Goal: Transaction & Acquisition: Purchase product/service

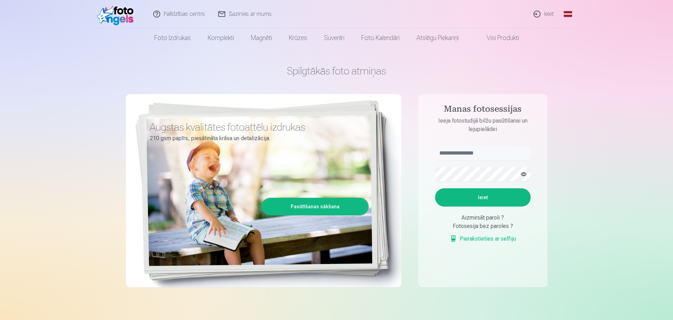
click at [544, 14] on link "Ieiet" at bounding box center [544, 14] width 34 height 28
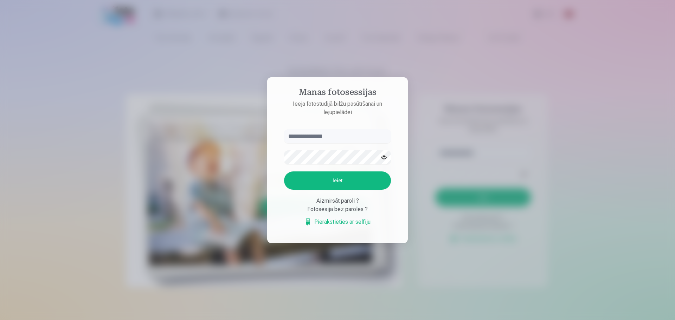
click at [344, 140] on input "text" at bounding box center [337, 136] width 107 height 14
type input "**********"
click at [284, 172] on button "Ieiet" at bounding box center [337, 181] width 107 height 18
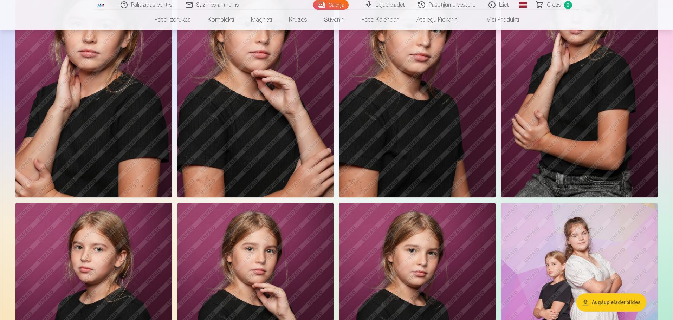
scroll to position [1723, 0]
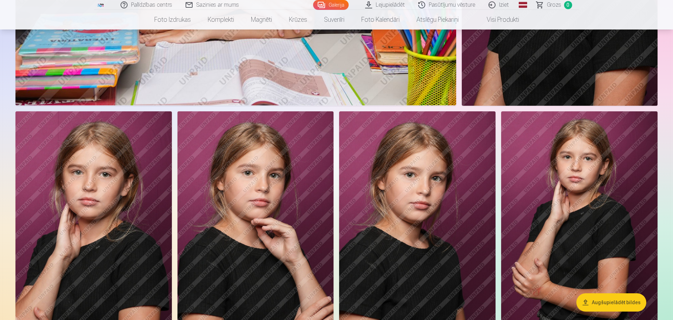
click at [545, 190] on img at bounding box center [579, 228] width 156 height 235
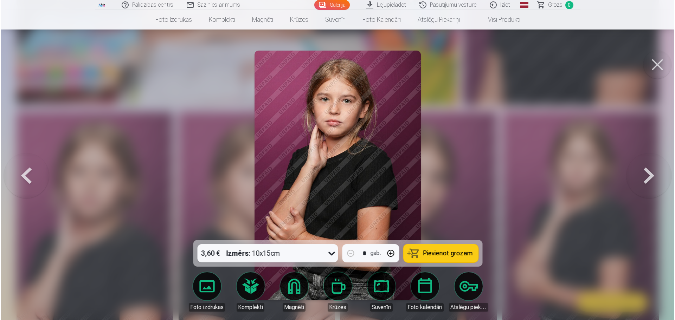
scroll to position [1727, 0]
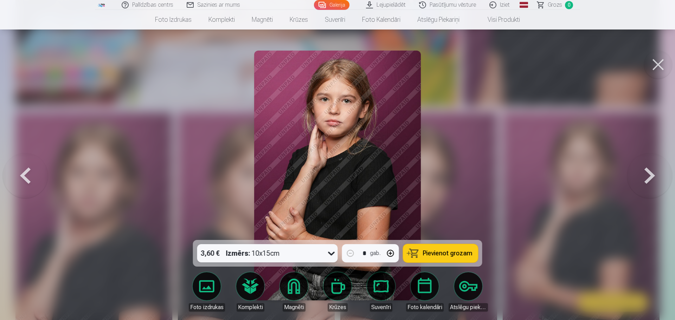
click at [654, 61] on button at bounding box center [658, 65] width 28 height 28
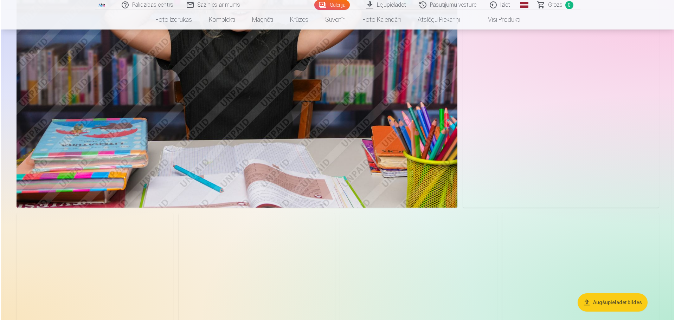
scroll to position [457, 0]
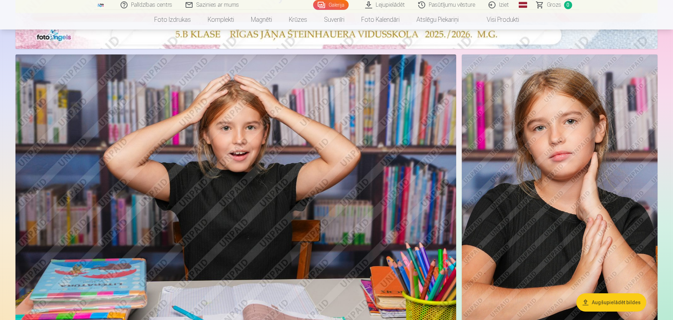
click at [342, 158] on img at bounding box center [235, 201] width 441 height 294
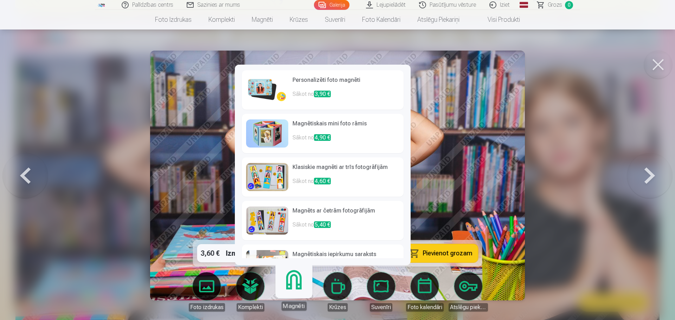
click at [301, 277] on link "Magnēti" at bounding box center [293, 289] width 43 height 43
click at [268, 86] on img at bounding box center [267, 90] width 42 height 28
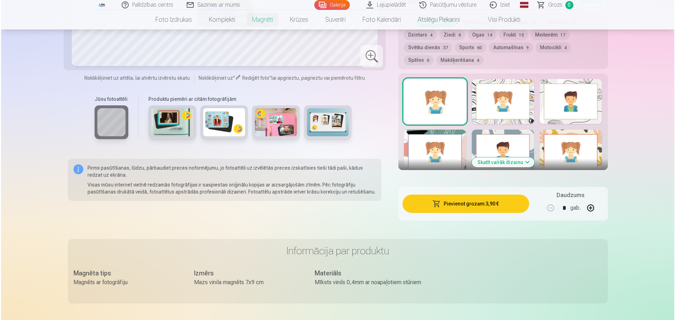
scroll to position [387, 0]
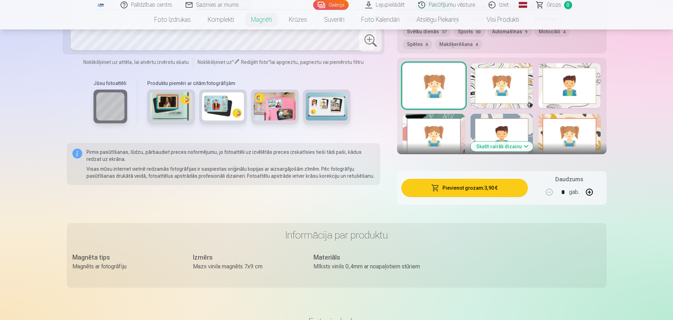
click at [454, 179] on button "Pievienot grozam : 3,90 €" at bounding box center [465, 188] width 126 height 18
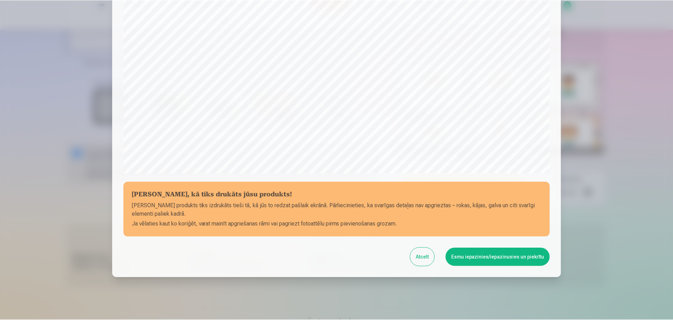
scroll to position [186, 0]
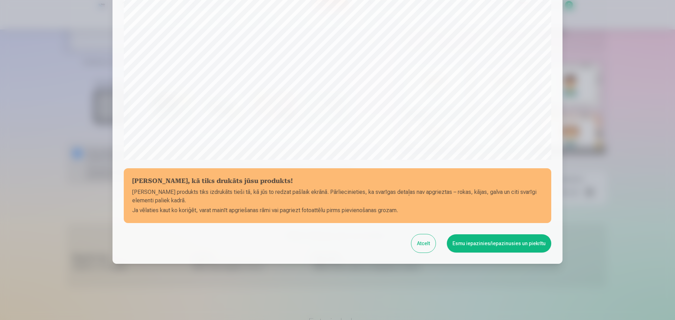
click at [500, 236] on button "Esmu iepazinies/iepazinusies un piekrītu" at bounding box center [499, 244] width 104 height 18
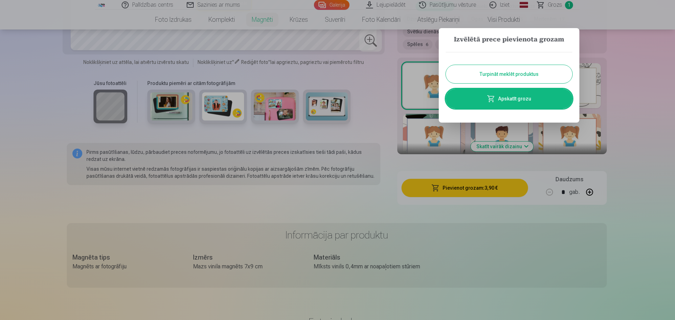
click at [497, 73] on button "Turpināt meklēt produktus" at bounding box center [509, 74] width 127 height 18
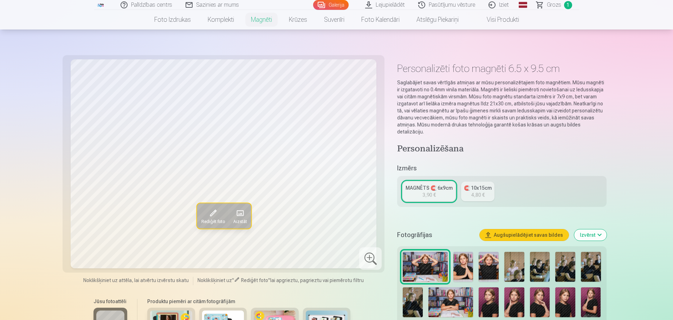
scroll to position [0, 0]
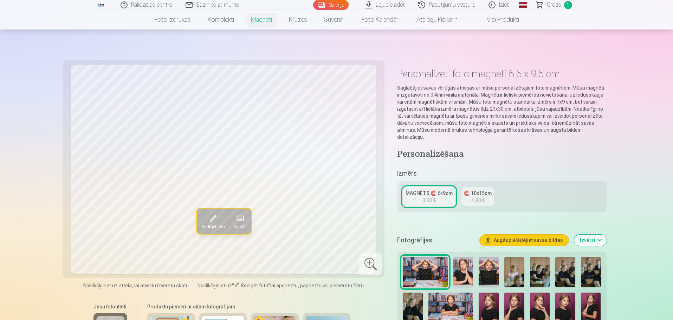
scroll to position [457, 0]
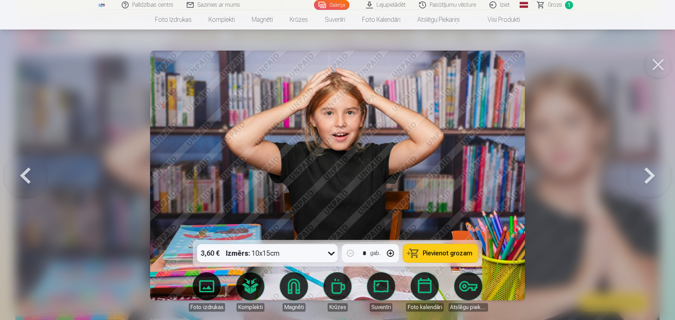
click at [653, 62] on button at bounding box center [658, 65] width 28 height 28
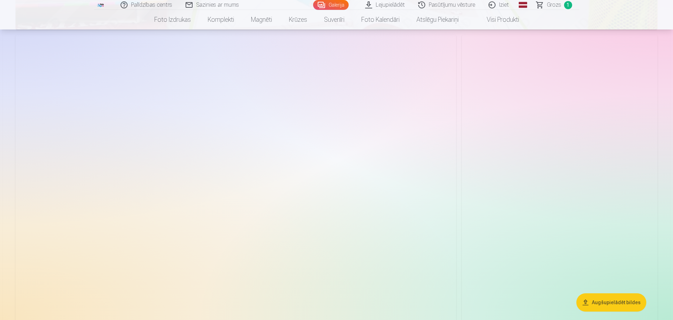
scroll to position [2953, 0]
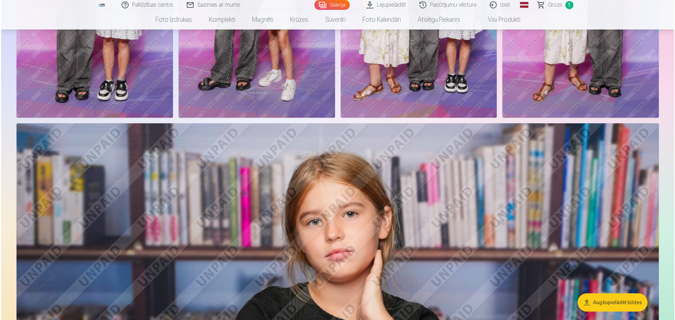
scroll to position [2432, 0]
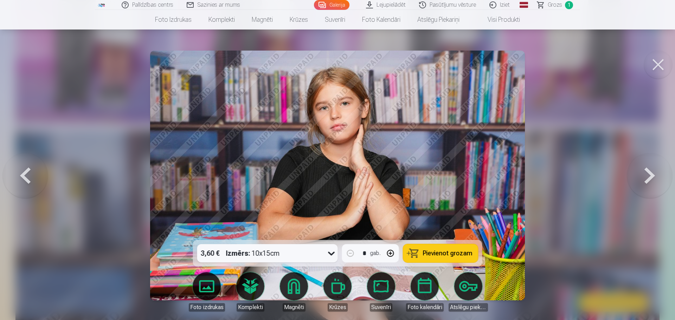
click at [659, 71] on button at bounding box center [658, 65] width 28 height 28
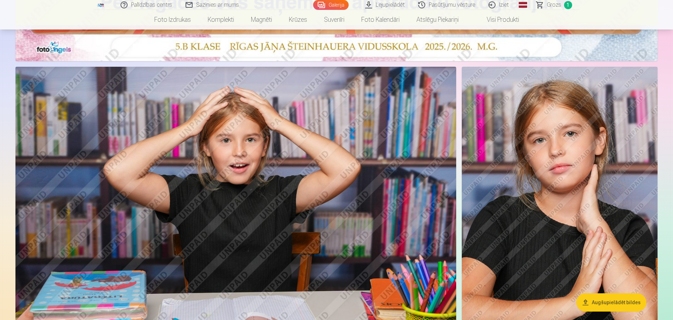
scroll to position [457, 0]
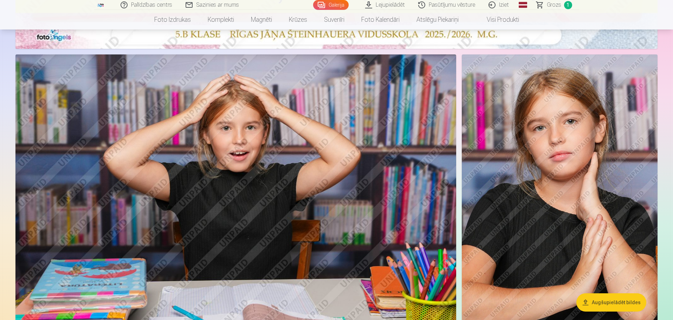
drag, startPoint x: 585, startPoint y: 250, endPoint x: 601, endPoint y: 299, distance: 51.9
click at [601, 299] on button "Augšupielādēt bildes" at bounding box center [612, 303] width 70 height 18
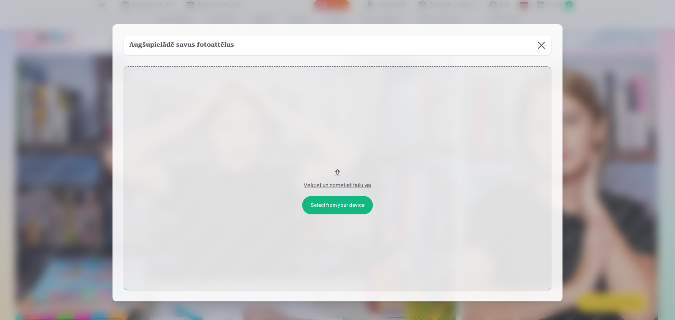
drag, startPoint x: 341, startPoint y: 183, endPoint x: 360, endPoint y: 168, distance: 24.5
click at [360, 168] on button "Velciet un nometiet failu vai" at bounding box center [338, 178] width 428 height 224
click at [536, 48] on button at bounding box center [542, 46] width 20 height 20
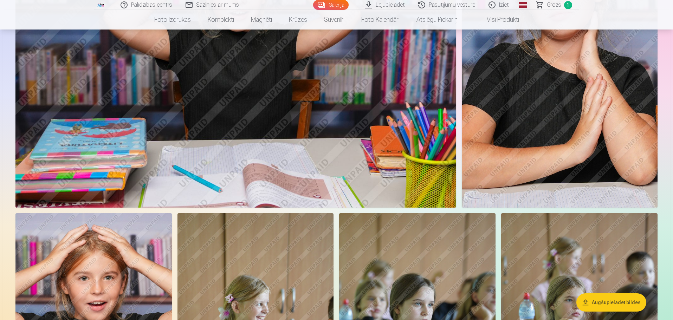
click at [563, 174] on img at bounding box center [560, 61] width 196 height 294
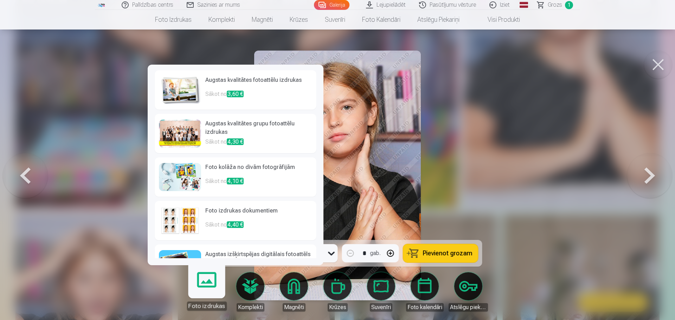
click at [183, 91] on img at bounding box center [180, 90] width 42 height 28
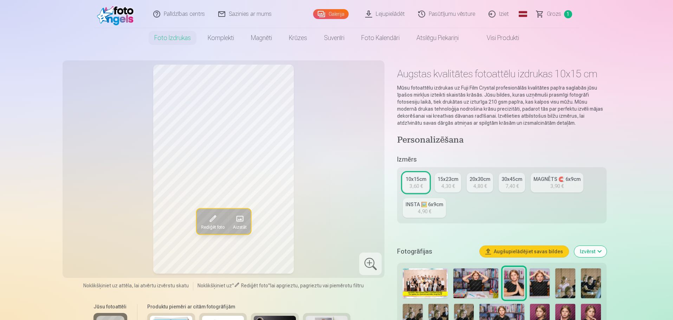
click at [422, 178] on div "10x15cm" at bounding box center [416, 179] width 21 height 7
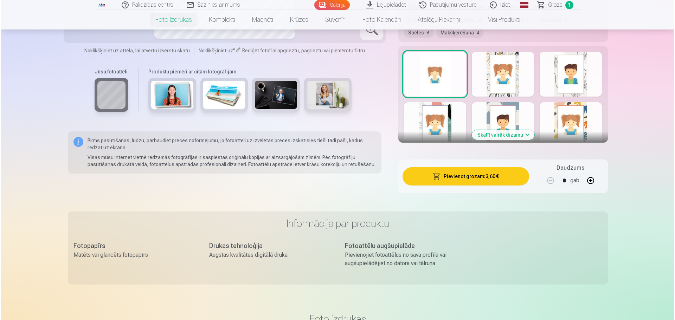
scroll to position [422, 0]
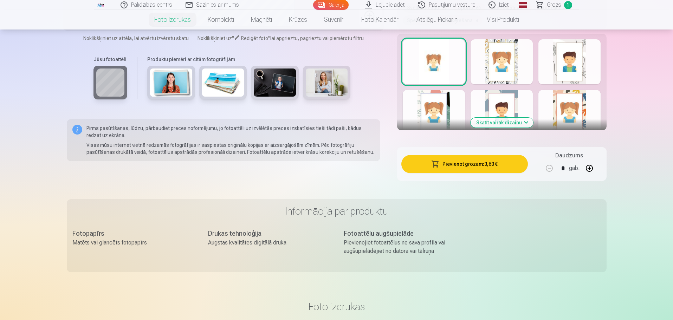
click at [495, 165] on button "Pievienot grozam : 3,60 €" at bounding box center [465, 164] width 126 height 18
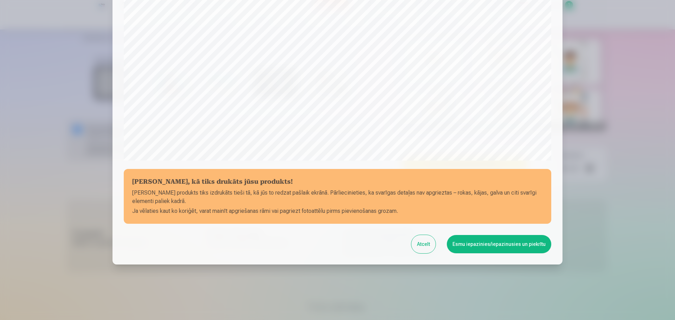
scroll to position [186, 0]
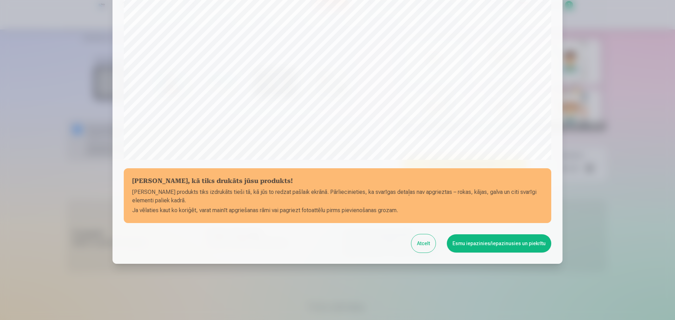
click at [534, 243] on button "Esmu iepazinies/iepazinusies un piekrītu" at bounding box center [499, 244] width 104 height 18
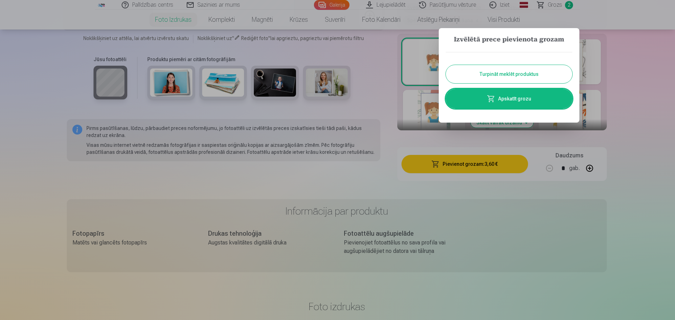
click at [526, 101] on link "Apskatīt grozu" at bounding box center [509, 99] width 127 height 20
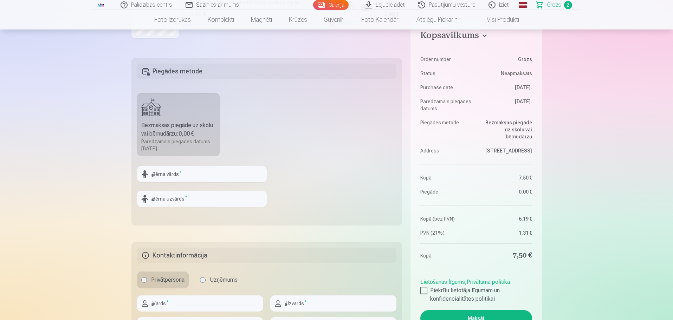
scroll to position [211, 0]
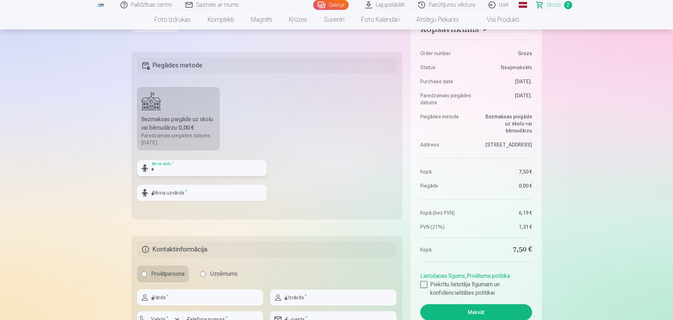
click at [201, 164] on input "text" at bounding box center [202, 168] width 130 height 16
type input "****"
click at [171, 195] on input "text" at bounding box center [202, 193] width 130 height 16
type input "*********"
click at [329, 188] on fieldset "Piegādes metode Bezmaksas piegāde uz skolu vai bērnudārzu : 0,00 € Paredzamais …" at bounding box center [266, 135] width 271 height 167
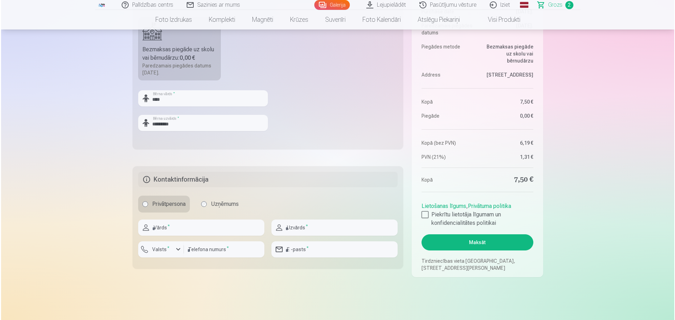
scroll to position [281, 0]
click at [425, 217] on div at bounding box center [424, 214] width 7 height 7
click at [478, 239] on button "Maksāt" at bounding box center [476, 242] width 111 height 16
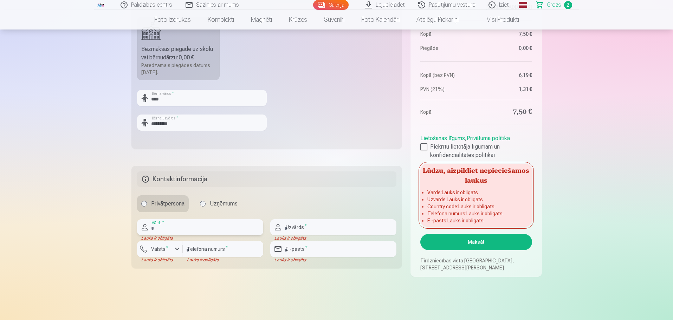
click at [208, 225] on input "text" at bounding box center [200, 227] width 126 height 16
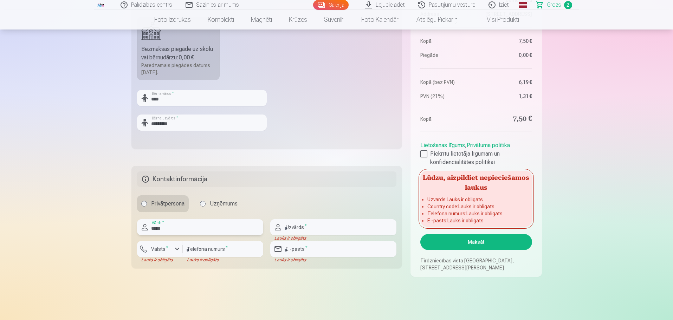
type input "*****"
click at [310, 228] on input "text" at bounding box center [333, 227] width 126 height 16
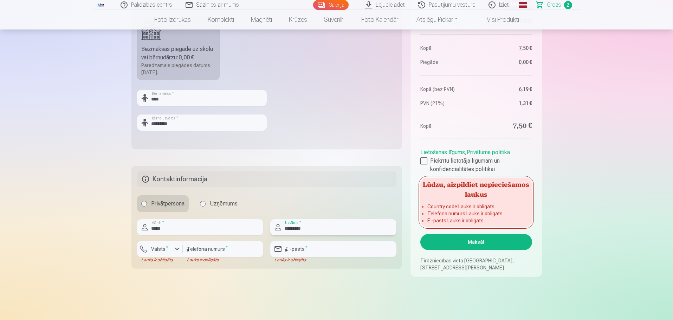
type input "*********"
click at [148, 247] on label "Valsts *" at bounding box center [159, 249] width 23 height 7
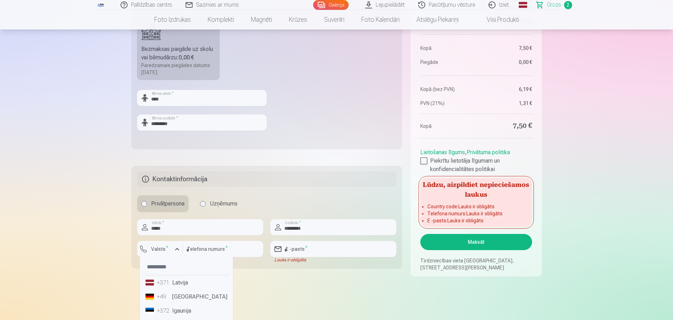
click at [188, 279] on li "+371 Latvija" at bounding box center [187, 283] width 88 height 14
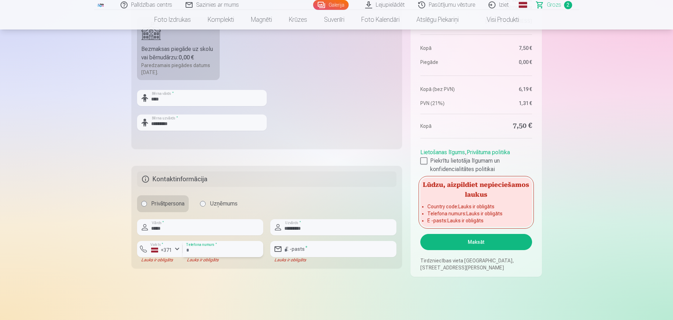
click at [204, 251] on input "number" at bounding box center [223, 249] width 81 height 16
type input "**"
drag, startPoint x: 295, startPoint y: 251, endPoint x: 267, endPoint y: 251, distance: 28.1
click at [295, 251] on input "email" at bounding box center [333, 249] width 126 height 16
type input "**********"
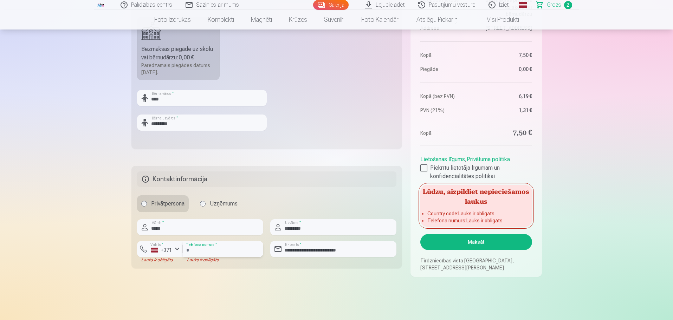
click at [216, 247] on input "number" at bounding box center [223, 249] width 81 height 16
click at [475, 243] on button "Maksāt" at bounding box center [476, 242] width 111 height 16
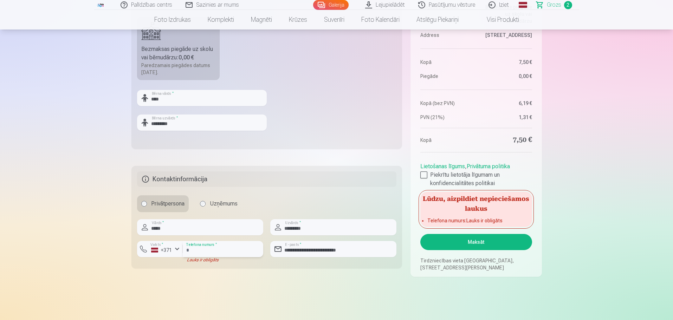
click at [217, 252] on input "number" at bounding box center [223, 249] width 81 height 16
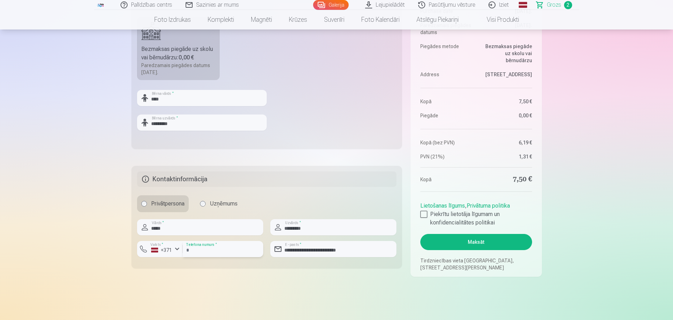
type input "********"
click at [473, 240] on button "Maksāt" at bounding box center [476, 242] width 111 height 16
